Goal: Find specific fact: Find specific fact

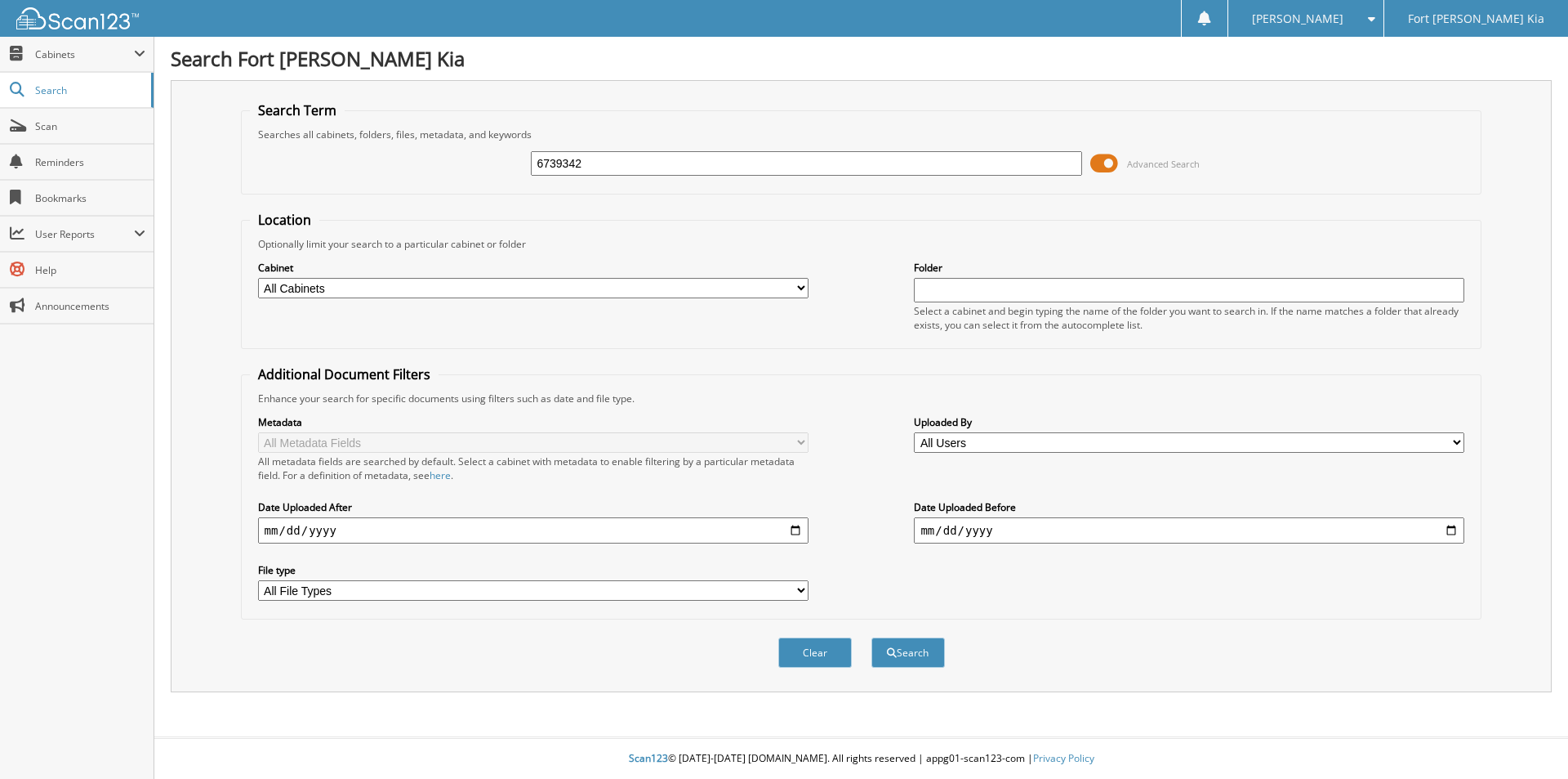
type input "6739342"
click at [871, 637] on button "Search" at bounding box center [908, 652] width 73 height 30
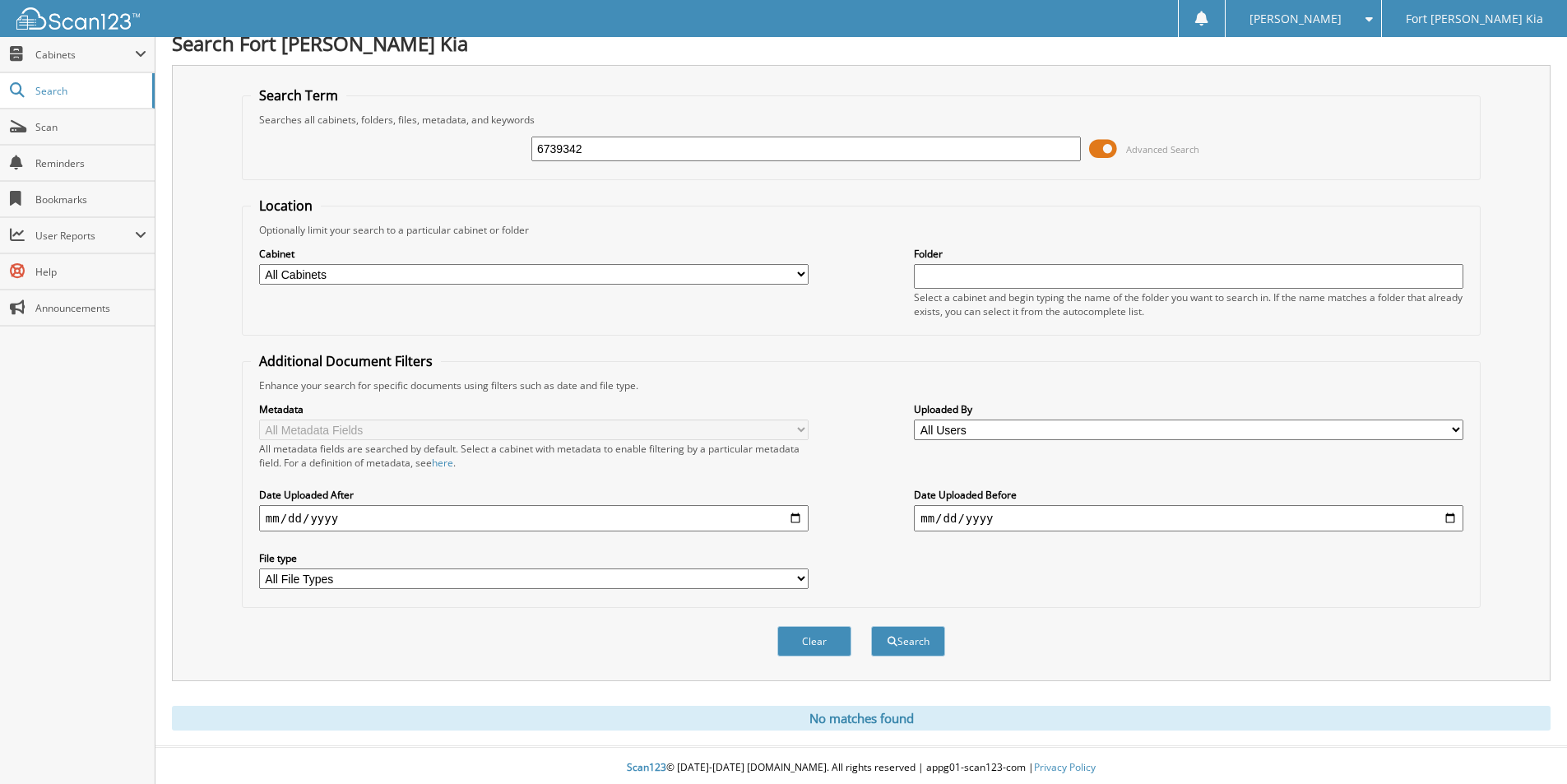
scroll to position [21, 0]
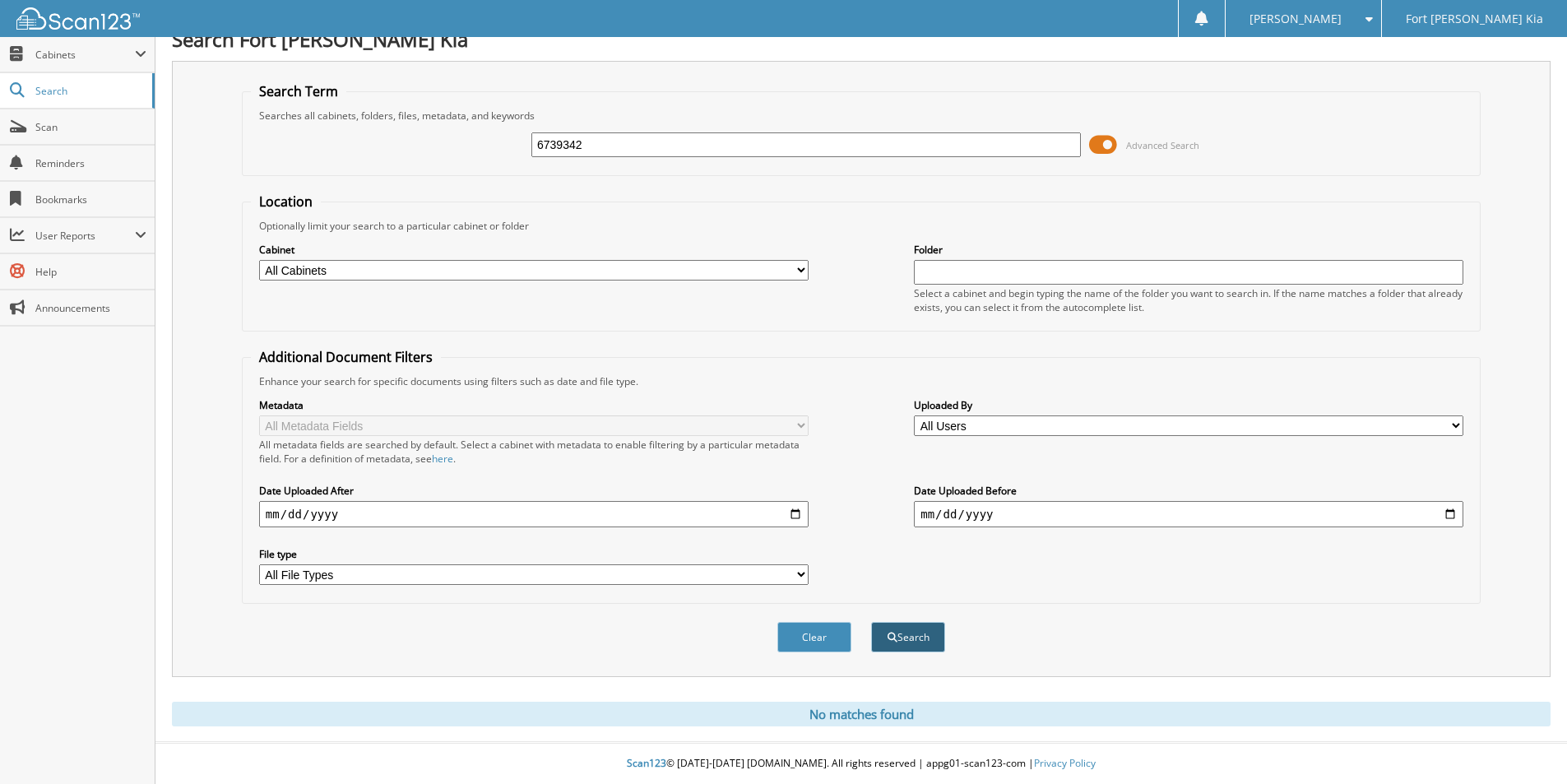
click at [907, 637] on button "Search" at bounding box center [908, 637] width 74 height 31
